Goal: Information Seeking & Learning: Learn about a topic

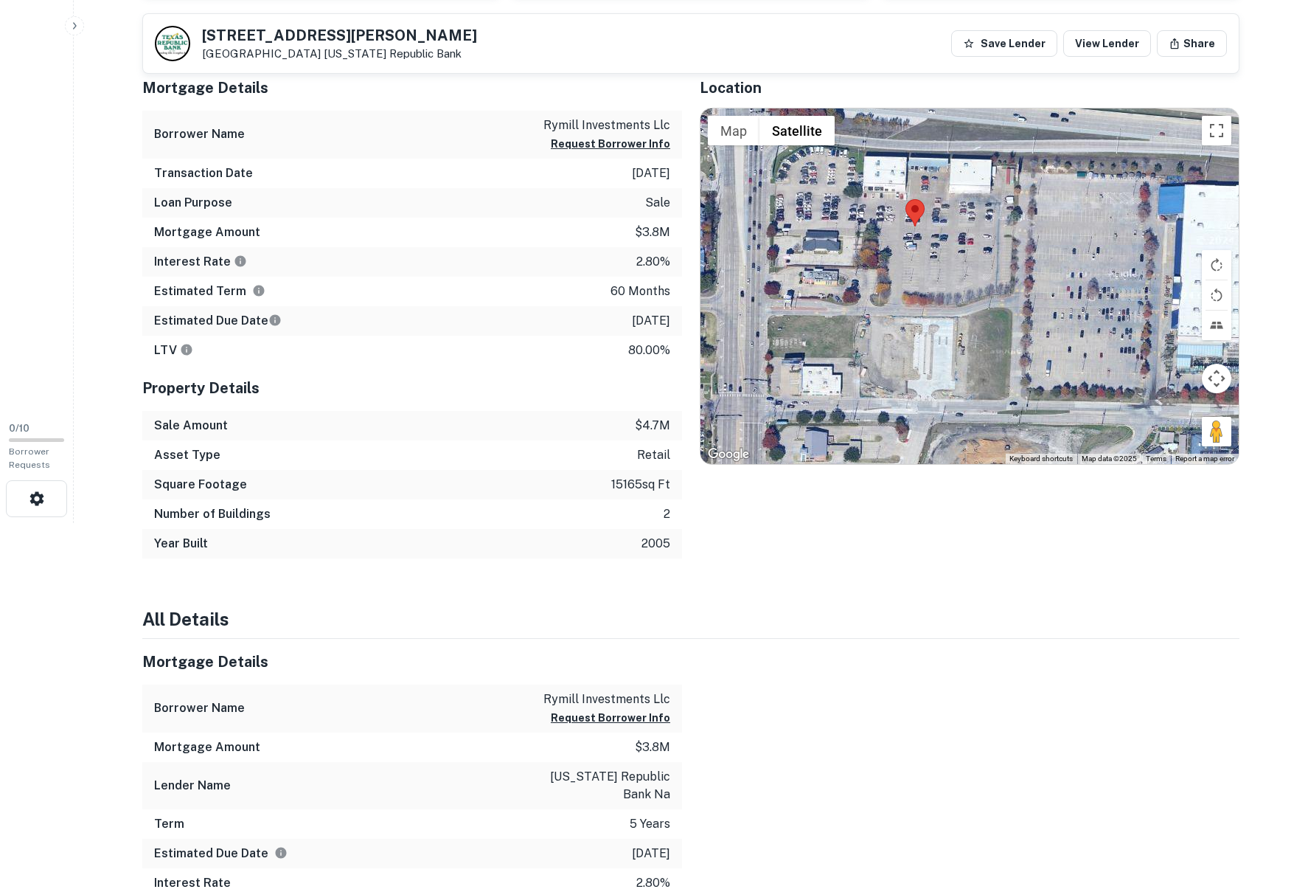
click at [1136, 85] on h5 "Location" at bounding box center [970, 88] width 540 height 22
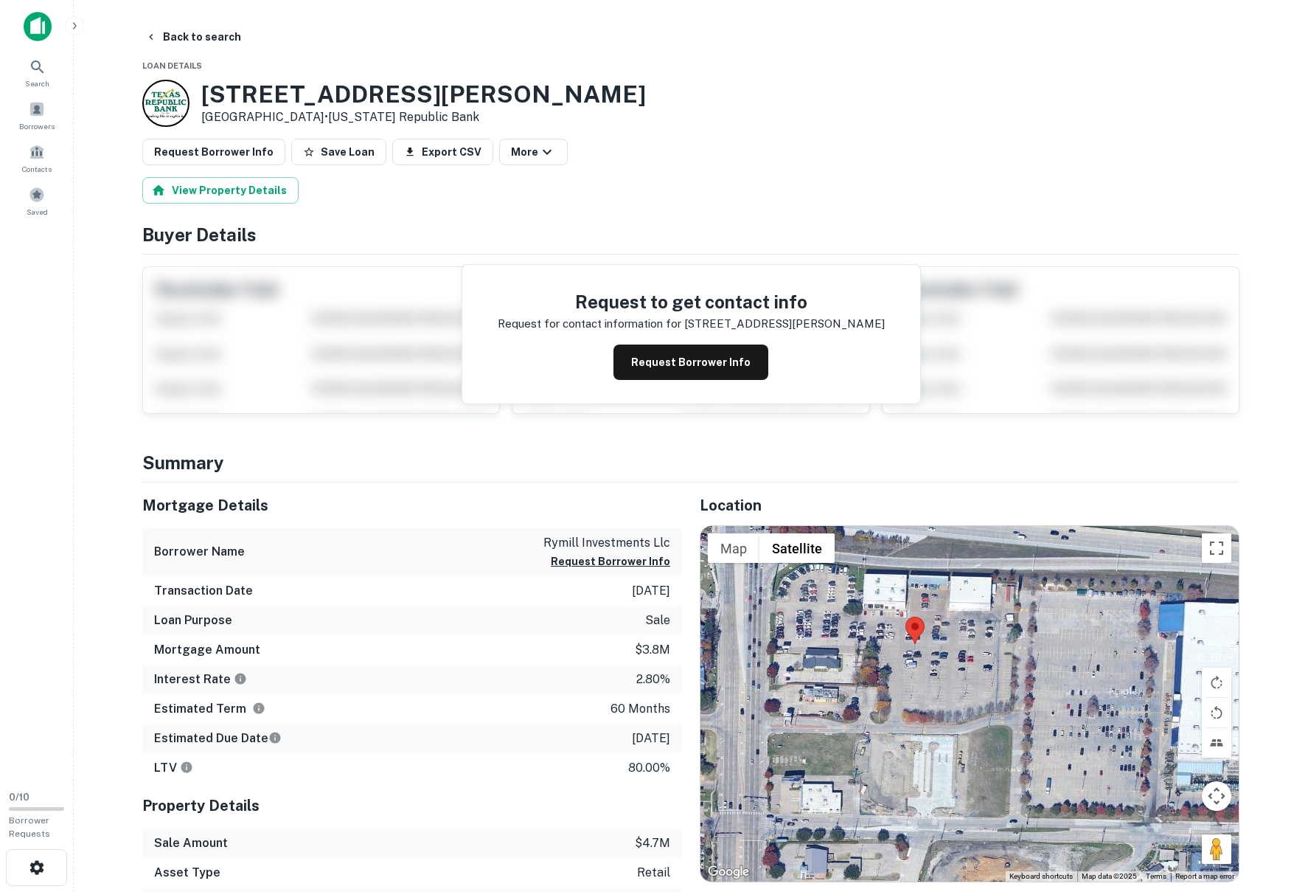
click at [721, 182] on div "View Property Details" at bounding box center [690, 190] width 1097 height 27
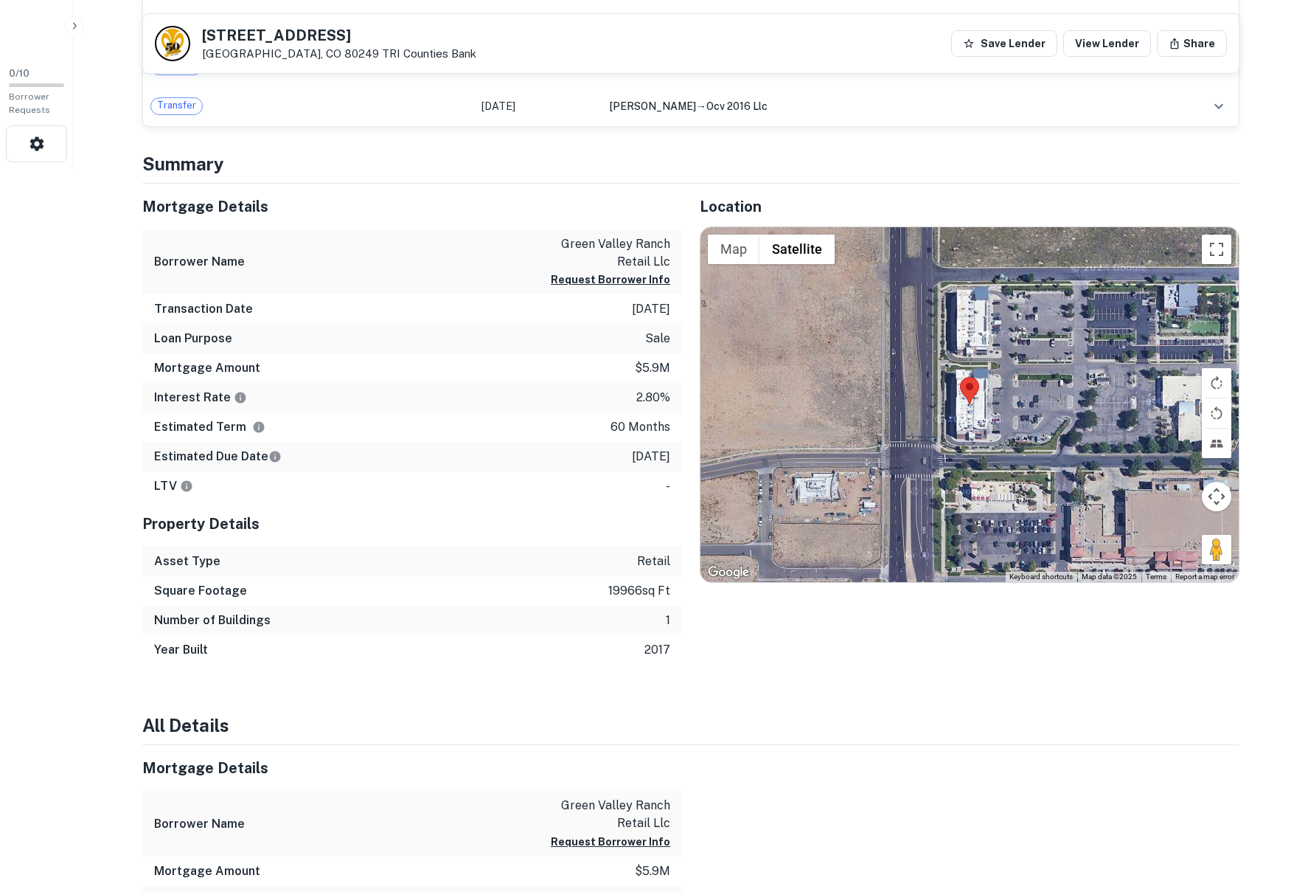
scroll to position [737, 0]
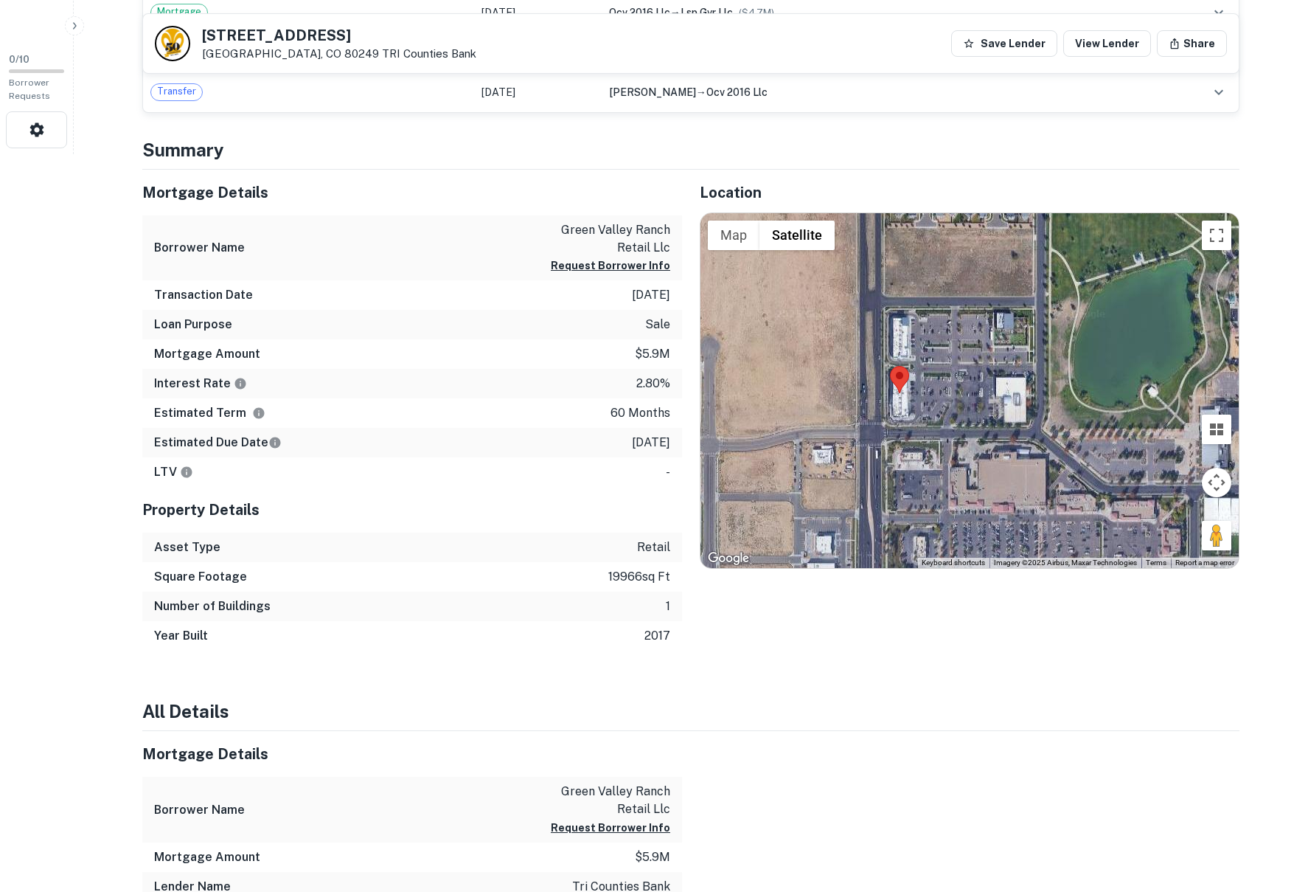
drag, startPoint x: 1128, startPoint y: 361, endPoint x: 876, endPoint y: 499, distance: 287.2
click at [875, 501] on div at bounding box center [970, 390] width 538 height 355
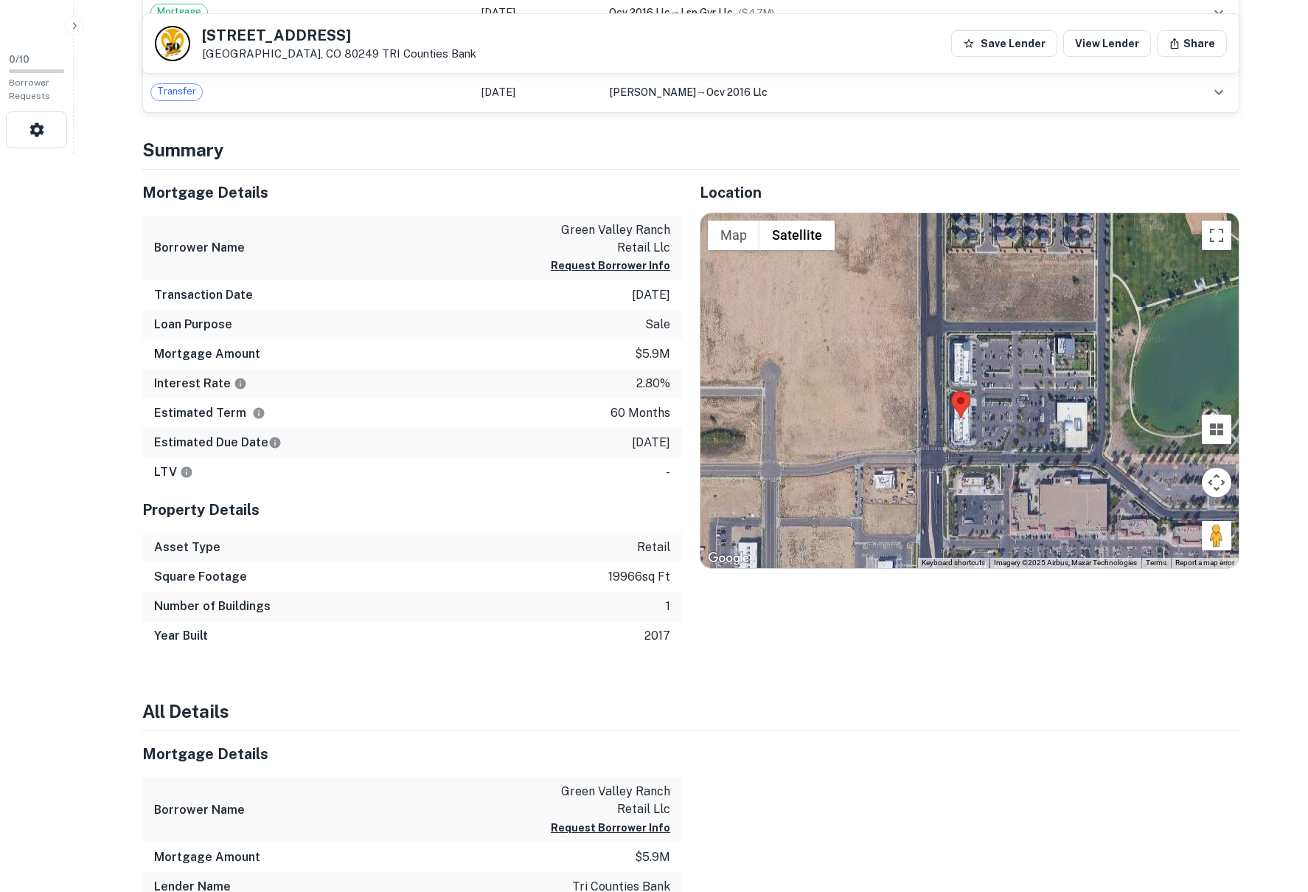
drag, startPoint x: 943, startPoint y: 465, endPoint x: 956, endPoint y: 467, distance: 13.4
click at [956, 467] on div at bounding box center [970, 390] width 538 height 355
click at [1215, 434] on button "Tilt map" at bounding box center [1216, 428] width 29 height 29
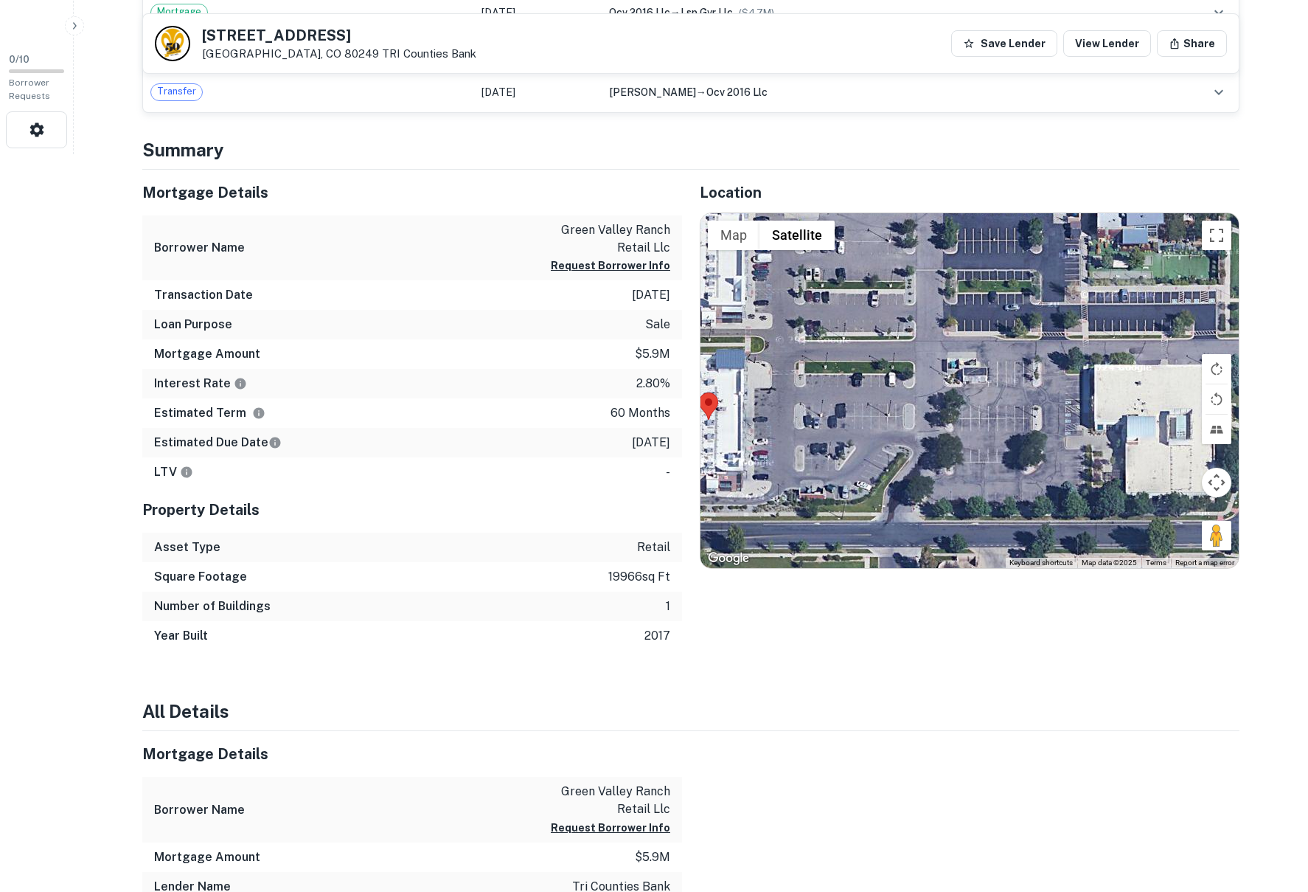
drag, startPoint x: 892, startPoint y: 394, endPoint x: 803, endPoint y: 444, distance: 101.7
click at [803, 444] on div at bounding box center [970, 390] width 538 height 355
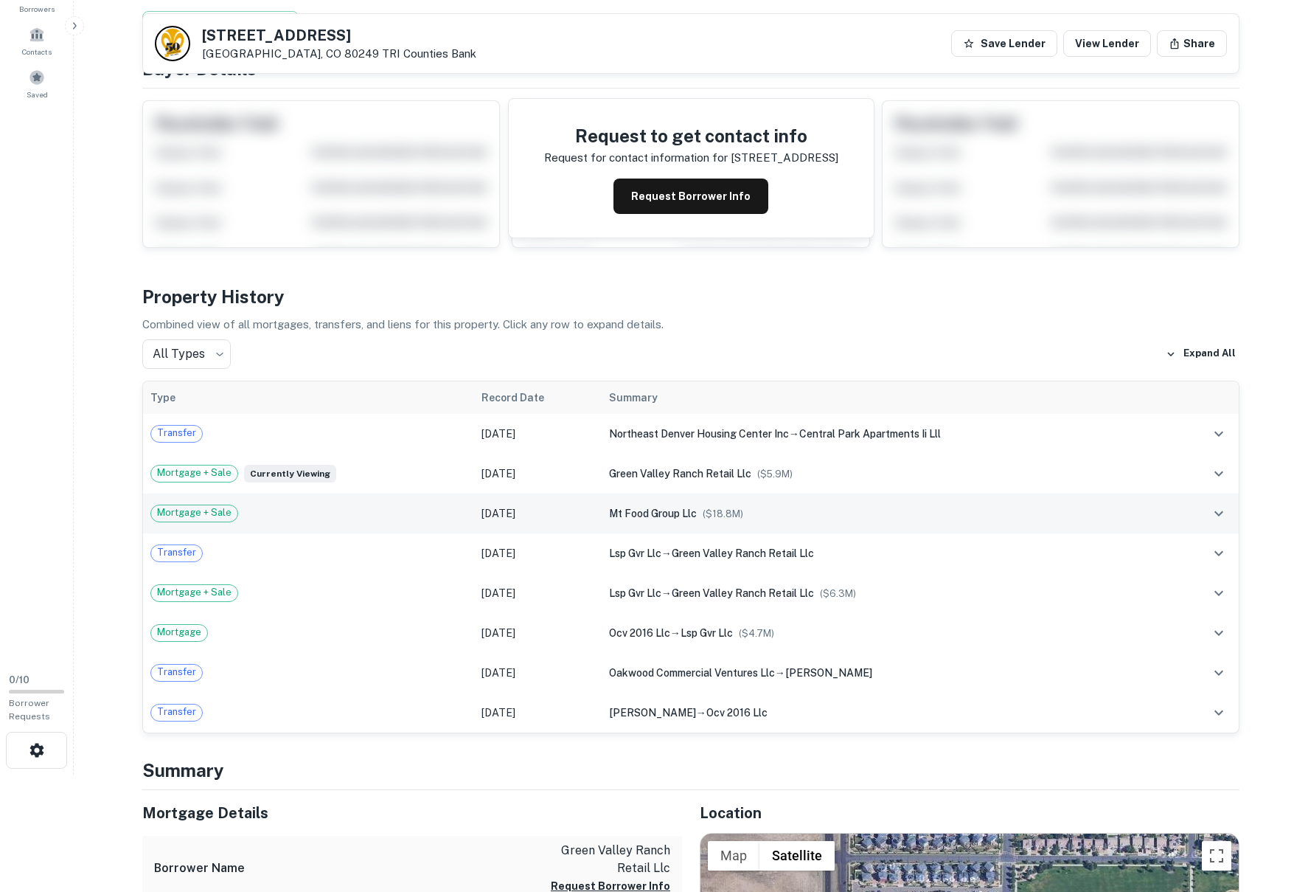
scroll to position [0, 0]
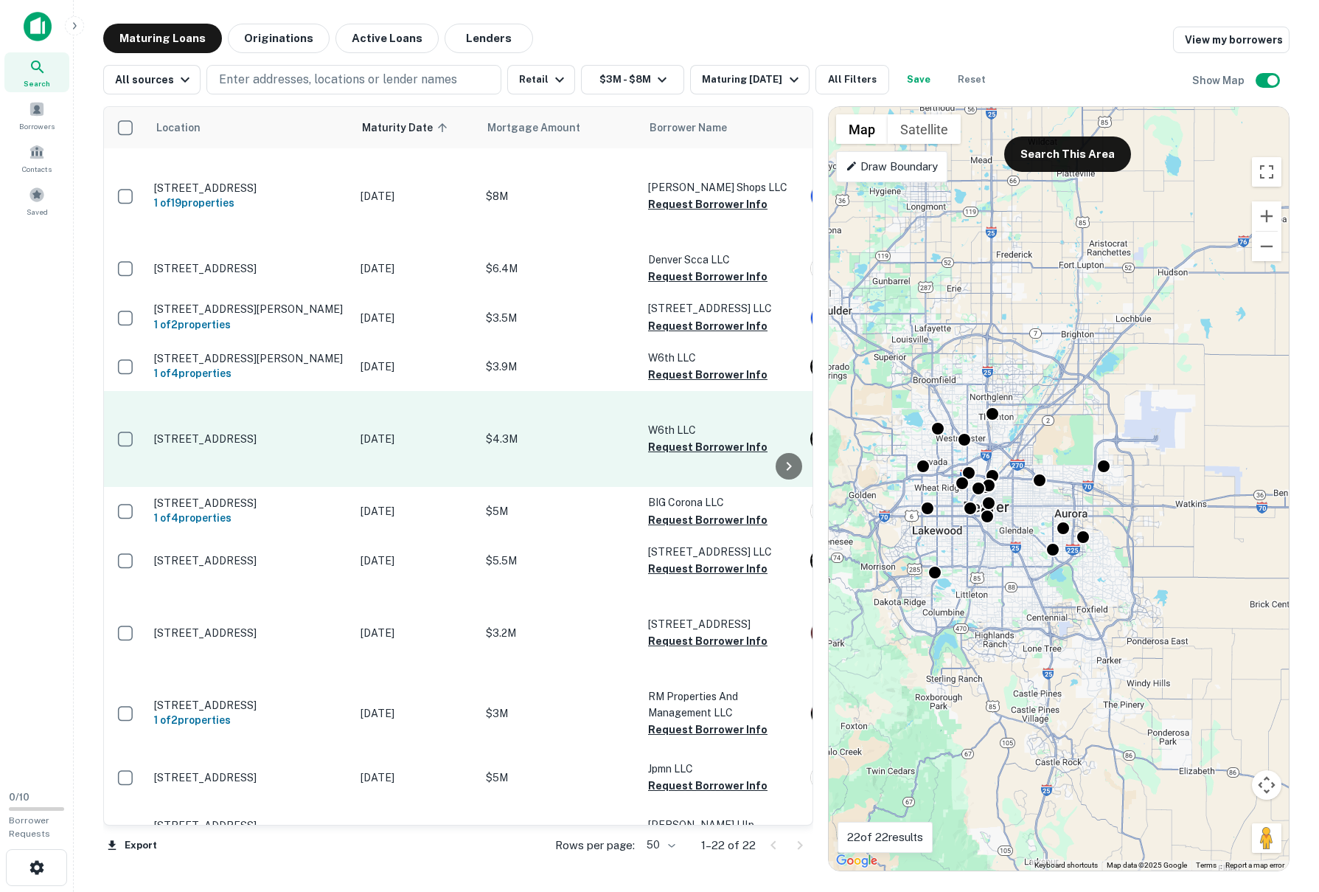
click at [237, 436] on p "[STREET_ADDRESS]" at bounding box center [250, 438] width 192 height 13
